Goal: Task Accomplishment & Management: Complete application form

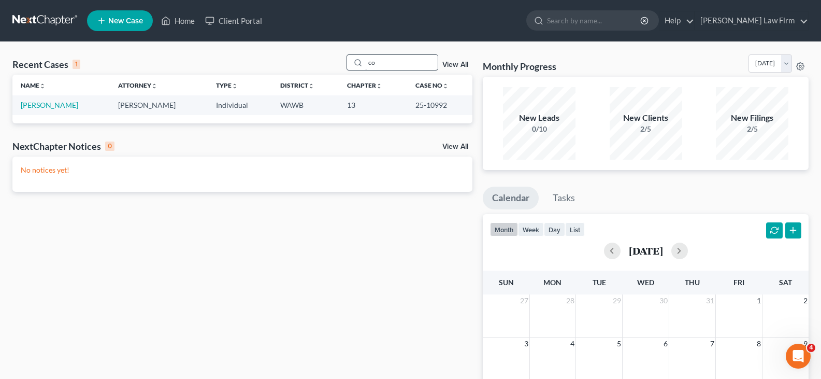
type input "c"
type input "brien"
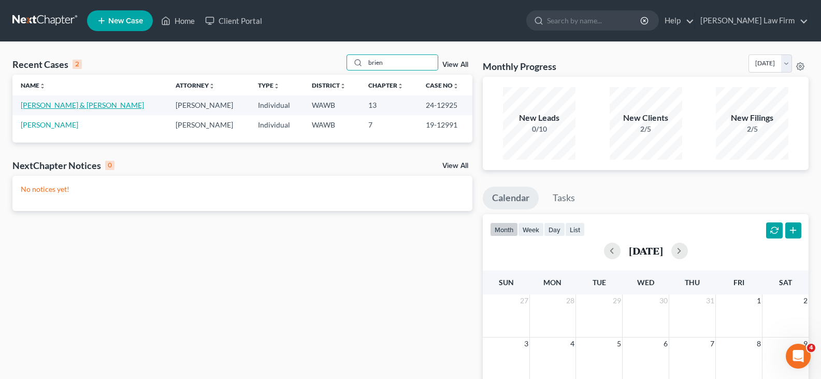
click at [66, 103] on link "[PERSON_NAME] & [PERSON_NAME]" at bounding box center [82, 104] width 123 height 9
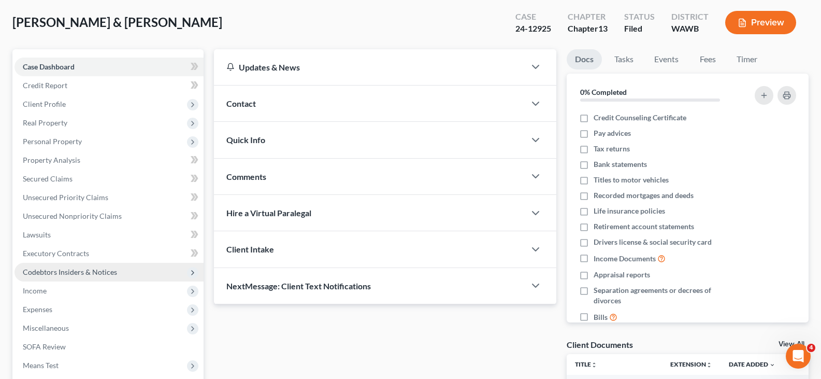
scroll to position [104, 0]
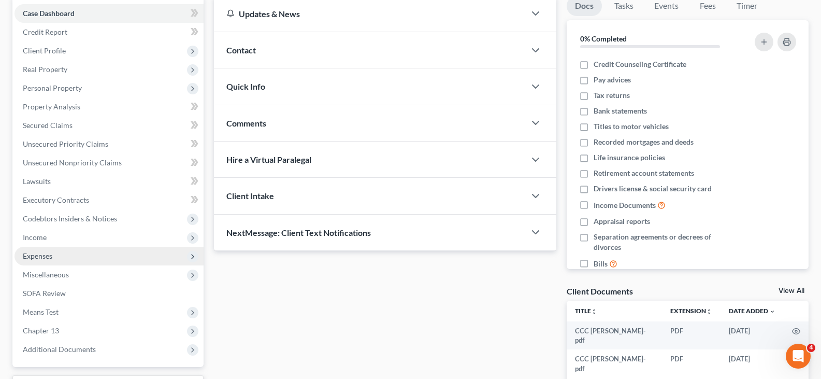
click at [47, 259] on span "Expenses" at bounding box center [38, 255] width 30 height 9
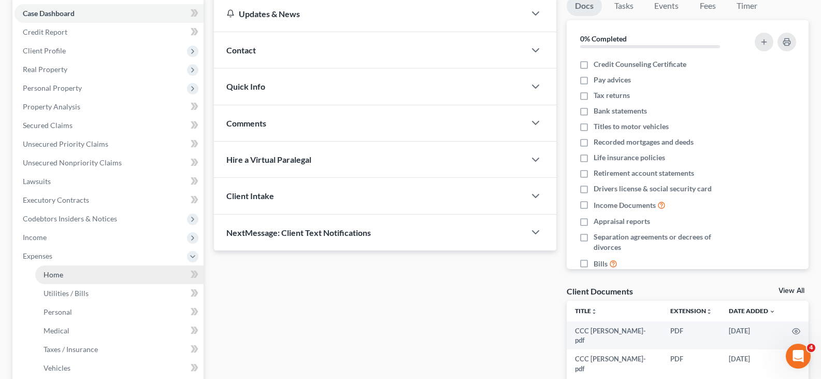
click at [54, 274] on span "Home" at bounding box center [54, 274] width 20 height 9
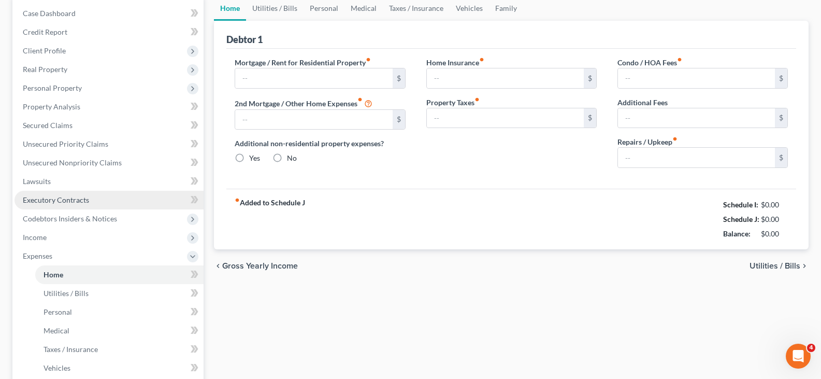
type input "2,895.00"
type input "0.00"
radio input "true"
type input "15.00"
type input "0.00"
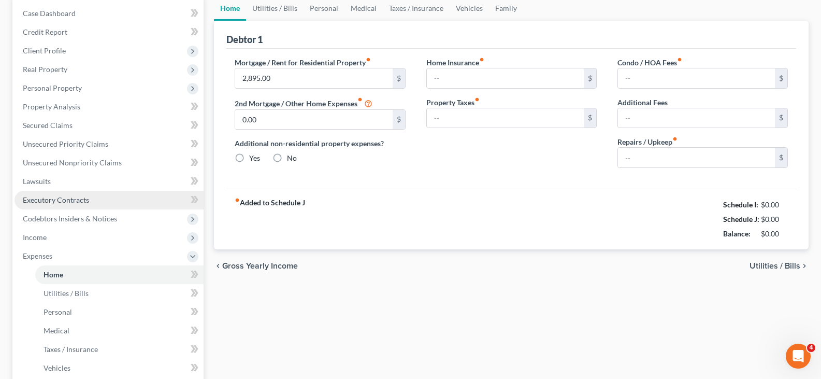
type input "0.00"
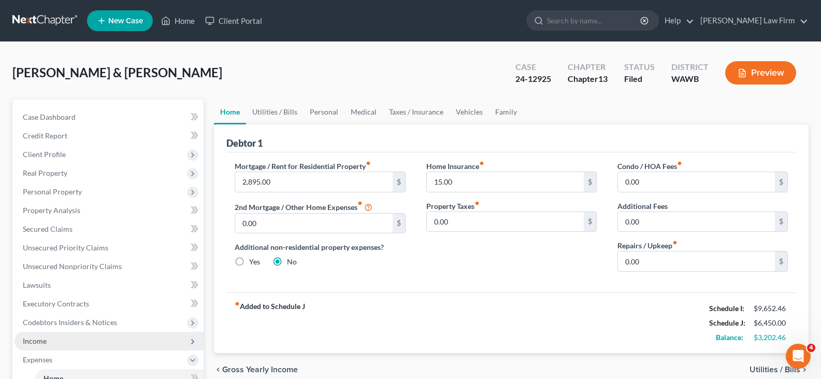
click at [55, 343] on span "Income" at bounding box center [109, 340] width 189 height 19
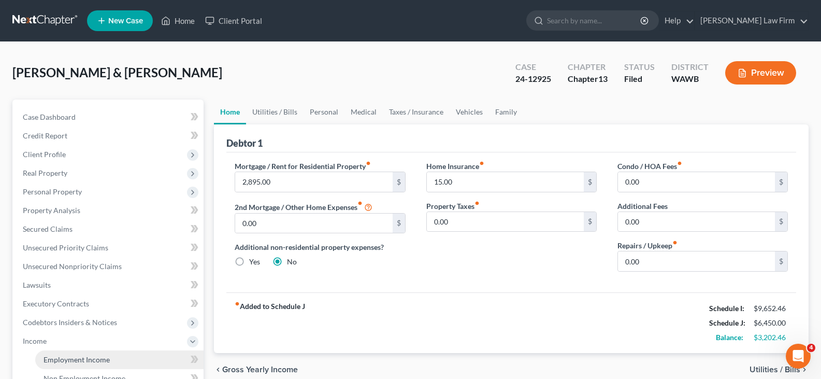
click at [61, 355] on span "Employment Income" at bounding box center [77, 359] width 66 height 9
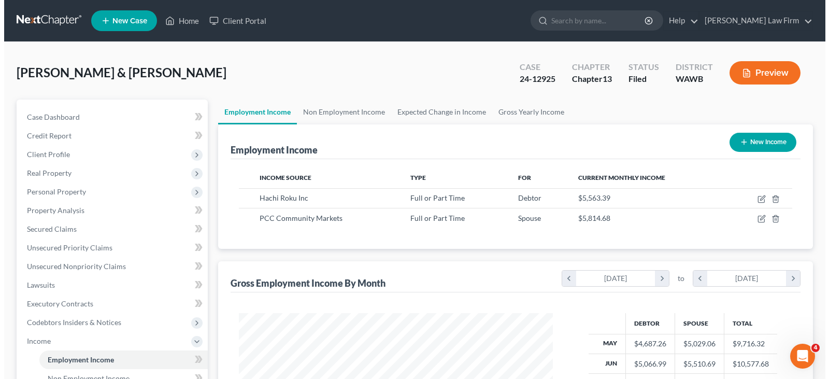
scroll to position [186, 335]
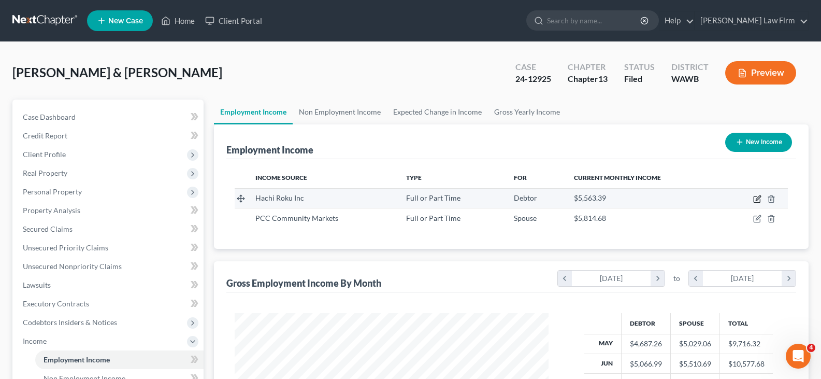
click at [757, 199] on icon "button" at bounding box center [757, 199] width 8 height 8
select select "0"
select select "50"
select select "2"
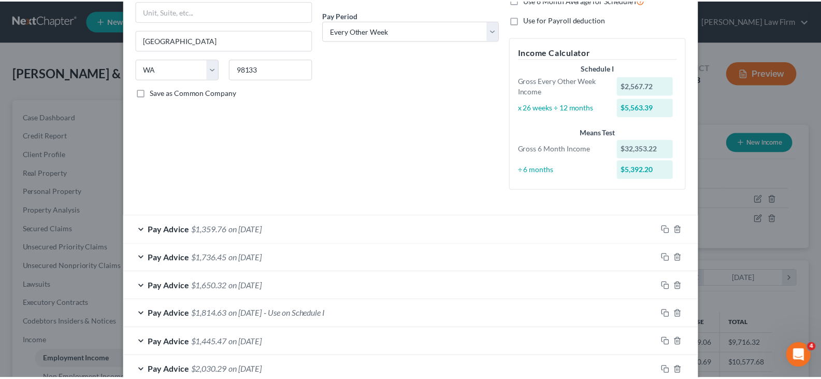
scroll to position [0, 0]
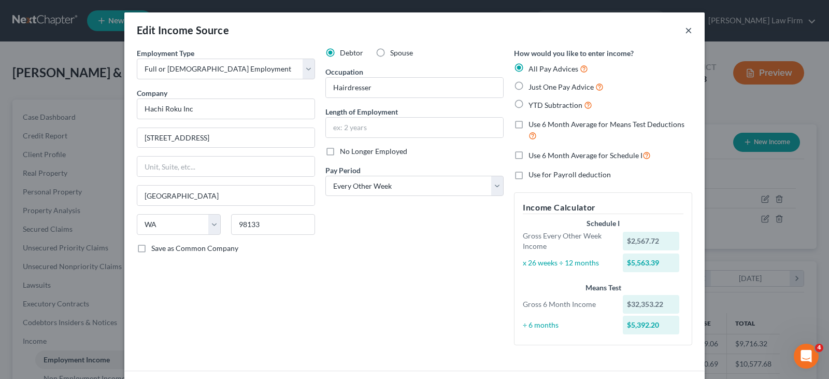
click at [685, 27] on button "×" at bounding box center [688, 30] width 7 height 12
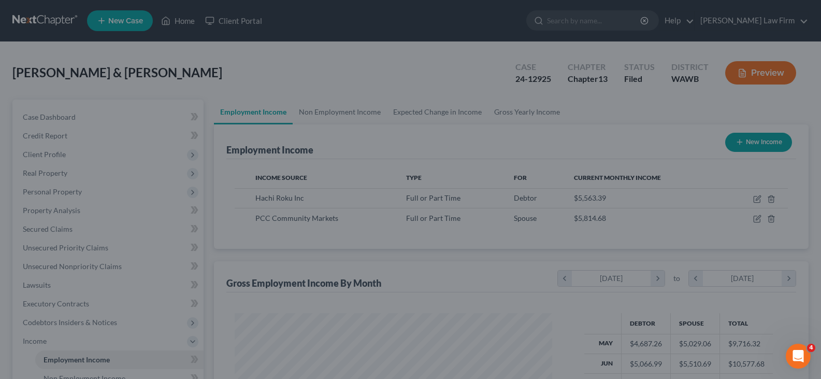
scroll to position [517693, 517544]
